Goal: Task Accomplishment & Management: Use online tool/utility

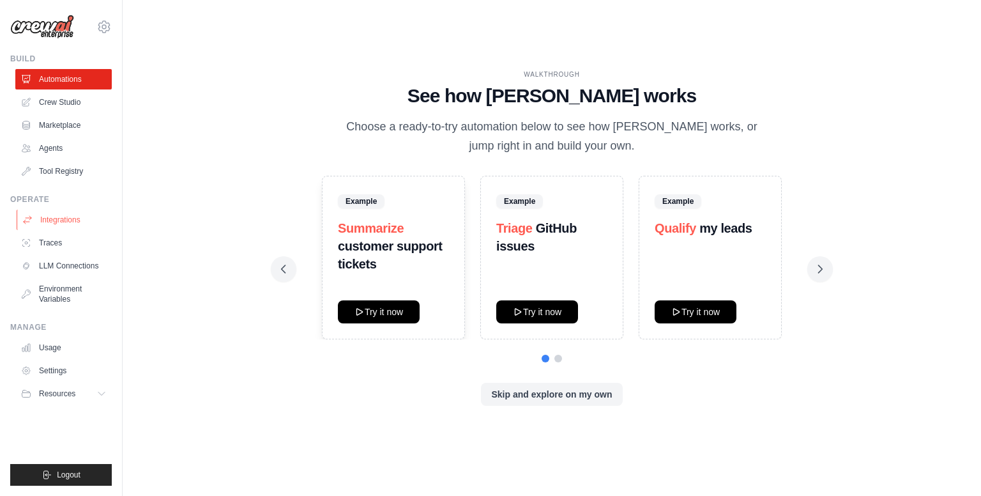
click at [66, 223] on link "Integrations" at bounding box center [65, 220] width 96 height 20
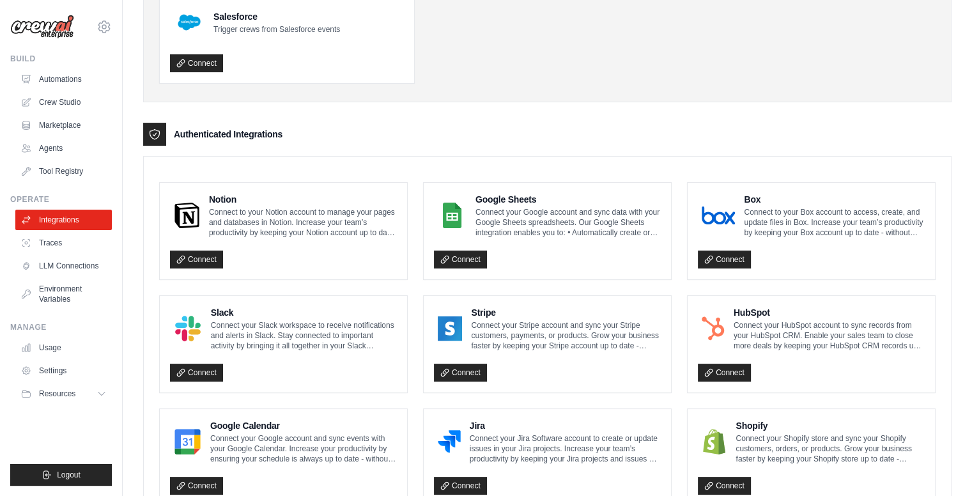
scroll to position [204, 0]
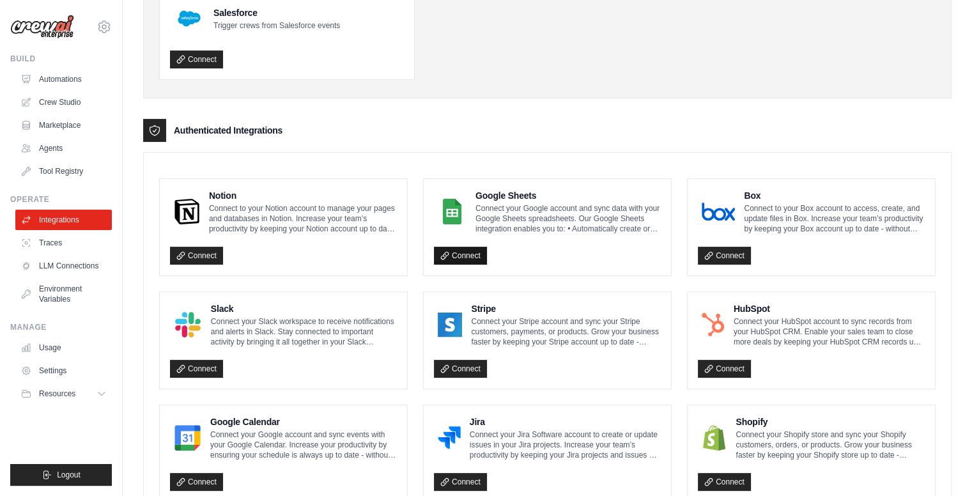
click at [452, 254] on link "Connect" at bounding box center [460, 256] width 53 height 18
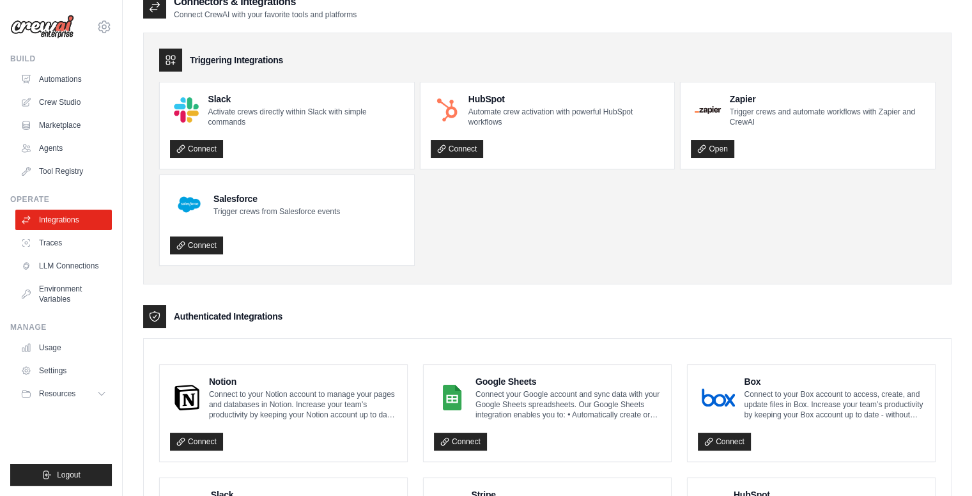
scroll to position [0, 0]
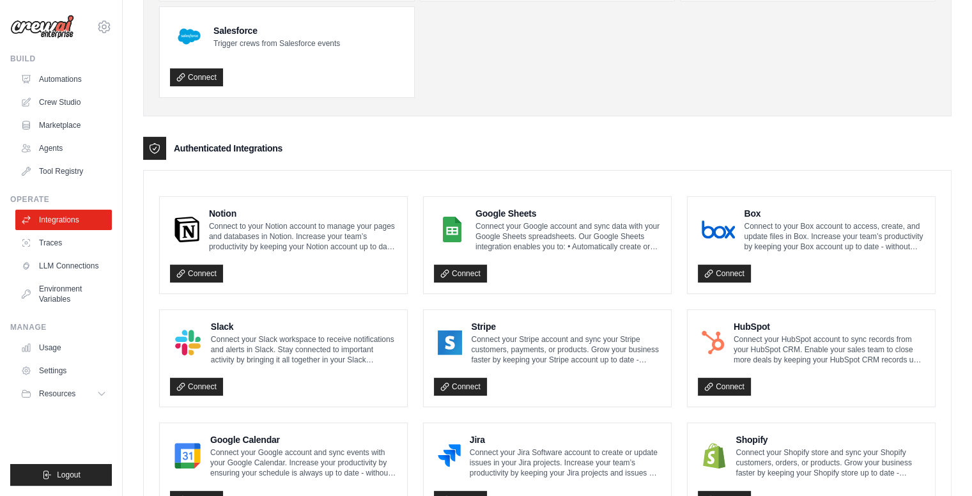
scroll to position [327, 0]
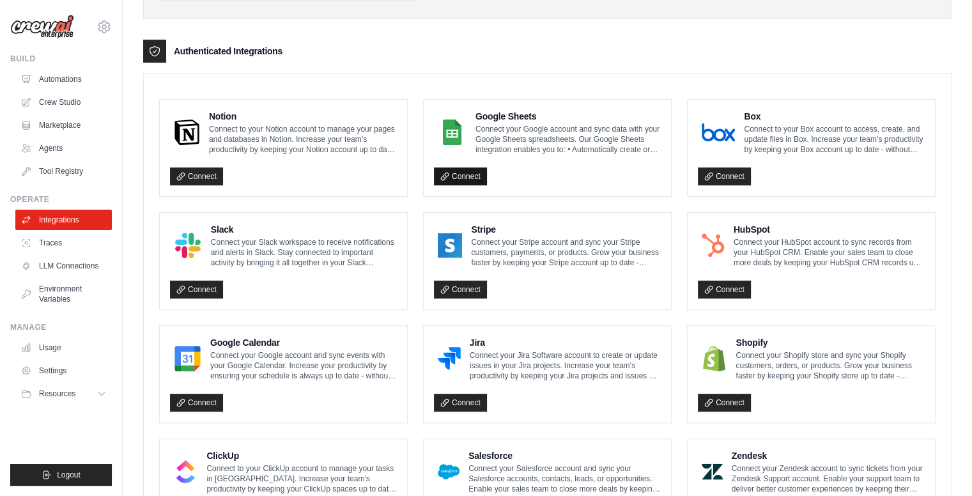
click at [458, 176] on link "Connect" at bounding box center [460, 176] width 53 height 18
click at [448, 174] on icon at bounding box center [444, 176] width 9 height 9
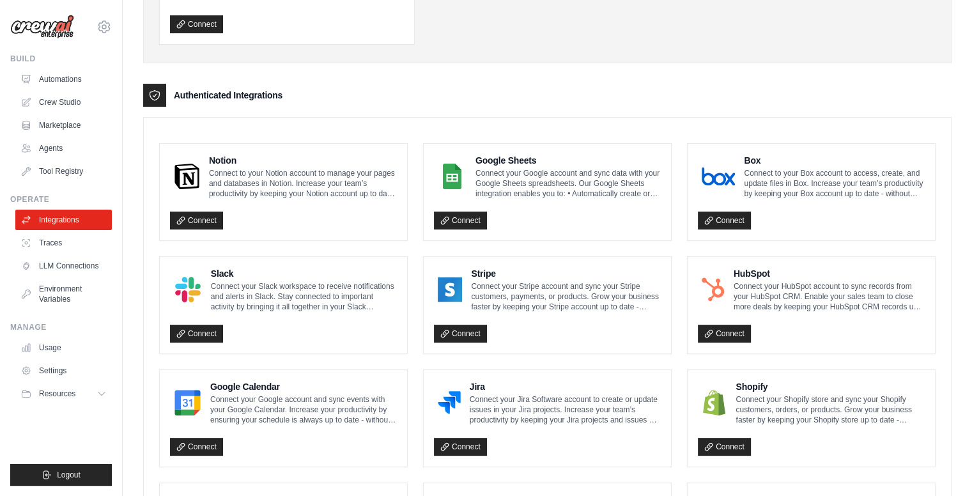
scroll to position [284, 0]
click at [445, 220] on icon at bounding box center [444, 219] width 7 height 7
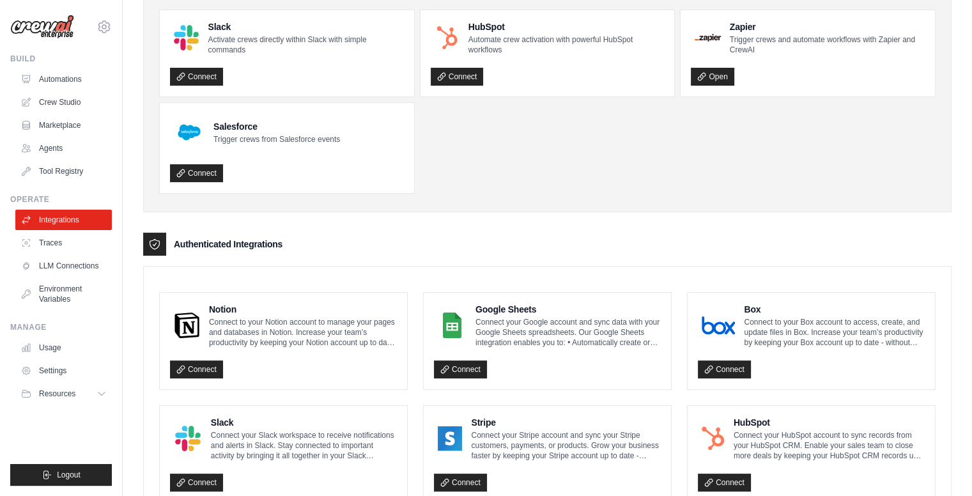
scroll to position [92, 0]
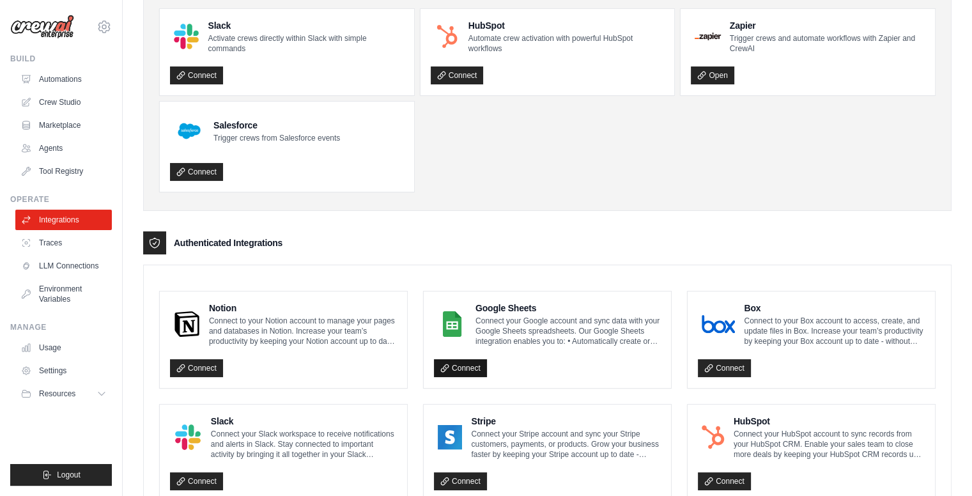
click at [443, 366] on icon at bounding box center [444, 367] width 7 height 7
